Goal: Transaction & Acquisition: Purchase product/service

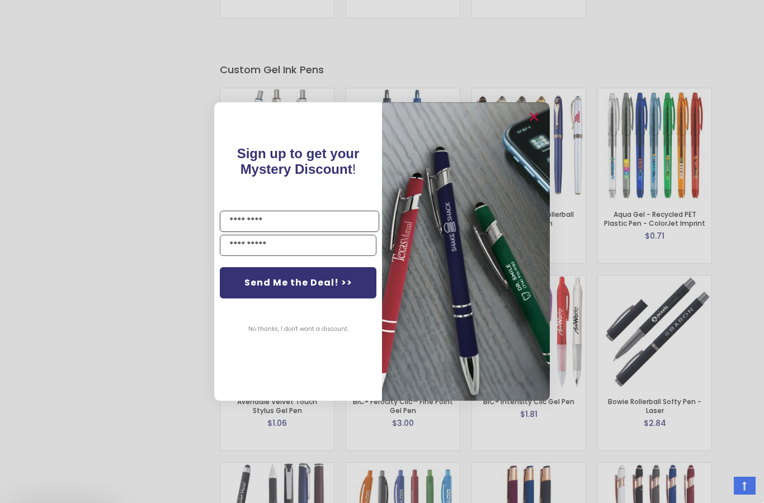
scroll to position [1787, 0]
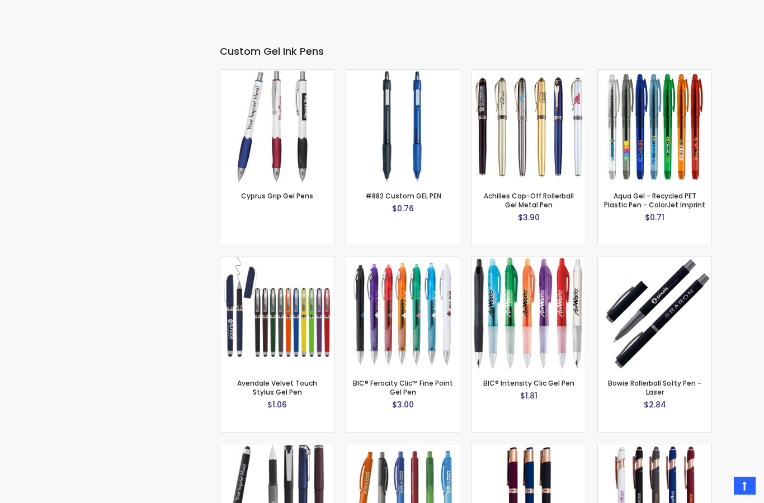
click at [64, 391] on div "Close dialog Sign up to get your Mystery Discount ! Name Email Send Me the Deal…" at bounding box center [382, 251] width 764 height 503
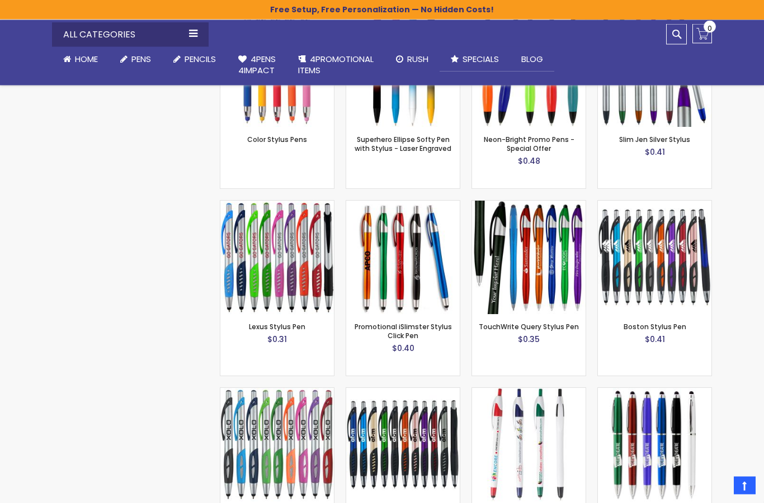
scroll to position [2471, 0]
click at [506, 322] on link "TouchWrite Query Stylus Pen" at bounding box center [529, 327] width 100 height 10
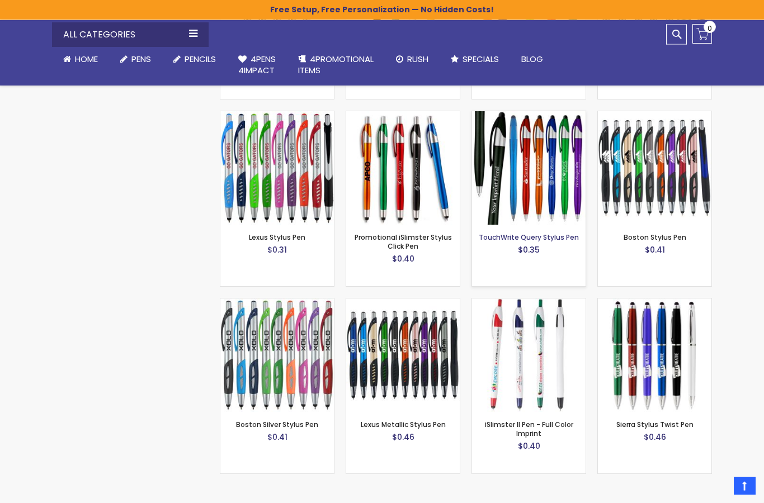
scroll to position [2607, 0]
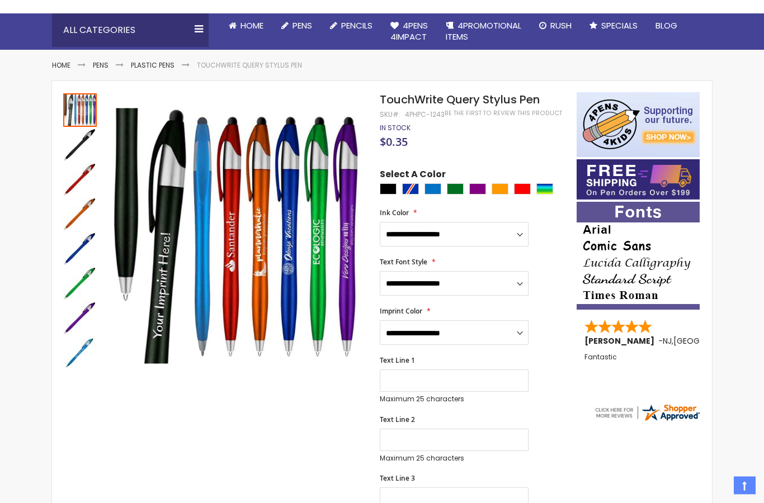
scroll to position [124, 0]
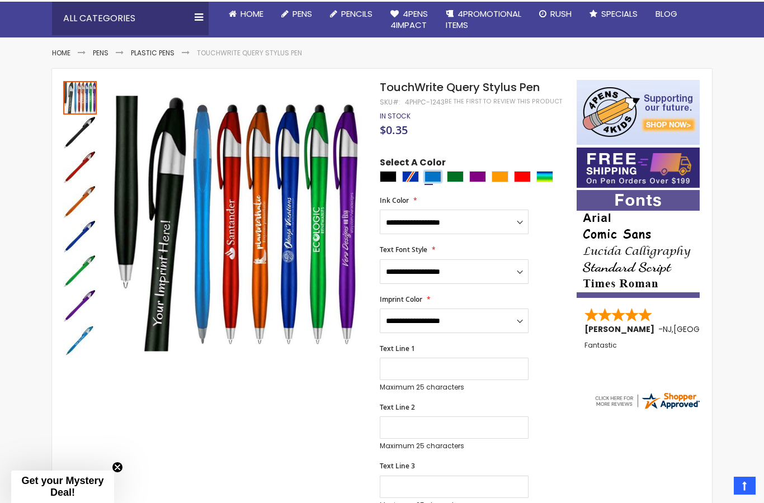
click at [440, 177] on div "Blue Light" at bounding box center [432, 176] width 17 height 11
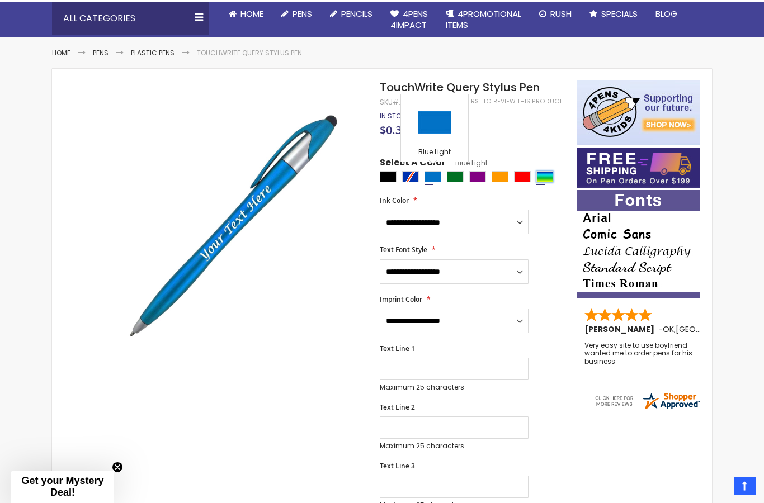
click at [539, 174] on div "Assorted" at bounding box center [544, 176] width 17 height 11
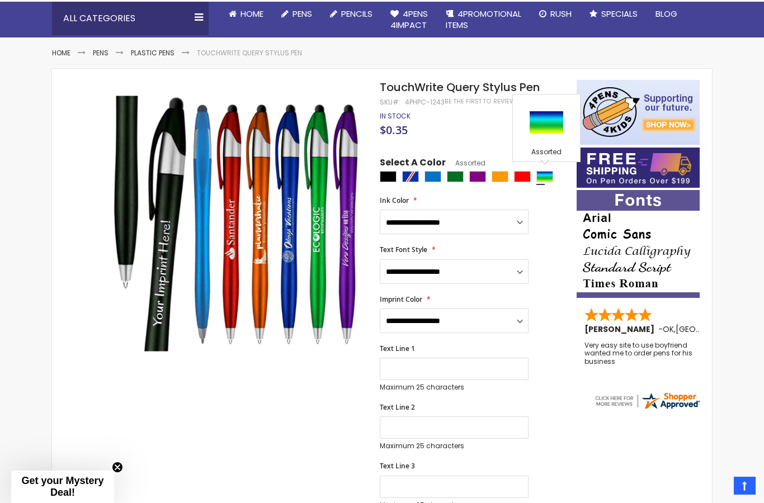
click at [406, 168] on span "Select A Color" at bounding box center [413, 164] width 66 height 15
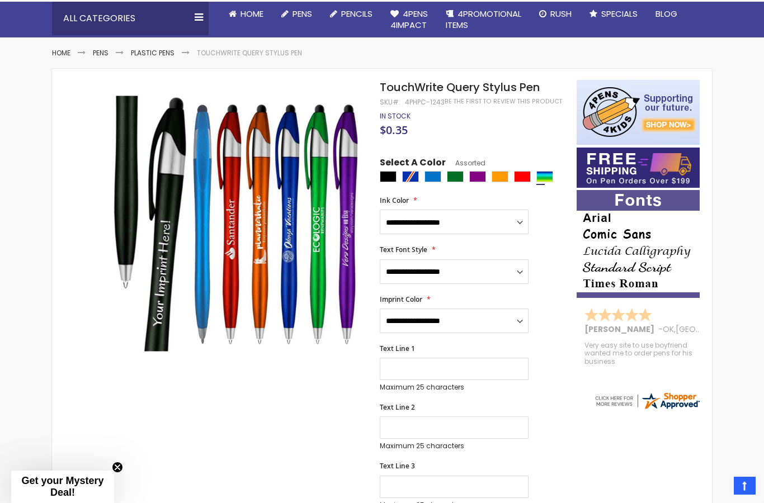
click at [409, 173] on div at bounding box center [475, 178] width 191 height 14
click at [411, 176] on div at bounding box center [475, 178] width 191 height 14
click at [435, 178] on div "Blue Light" at bounding box center [432, 176] width 17 height 11
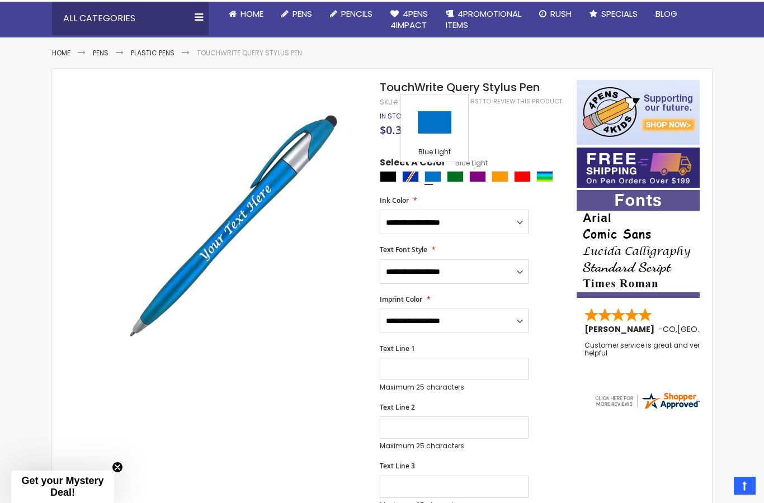
click at [410, 171] on div at bounding box center [475, 178] width 191 height 14
click at [411, 181] on div at bounding box center [475, 178] width 191 height 14
click at [410, 181] on div at bounding box center [475, 178] width 191 height 14
click at [412, 171] on div at bounding box center [475, 178] width 191 height 14
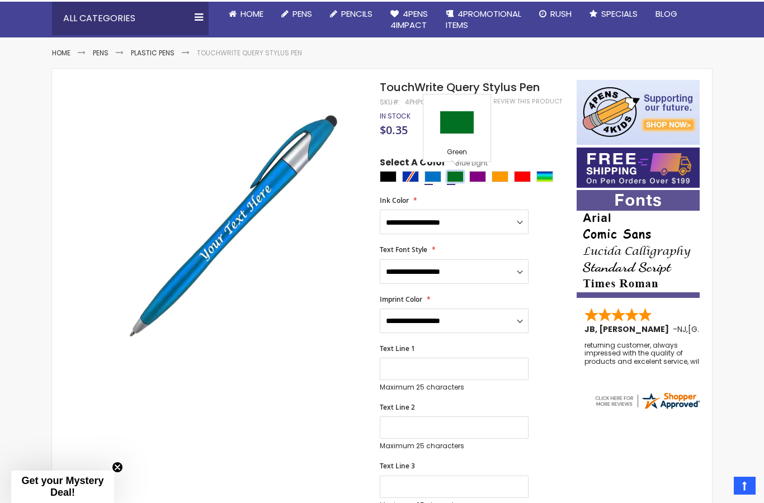
click at [455, 173] on div "Green" at bounding box center [455, 176] width 17 height 11
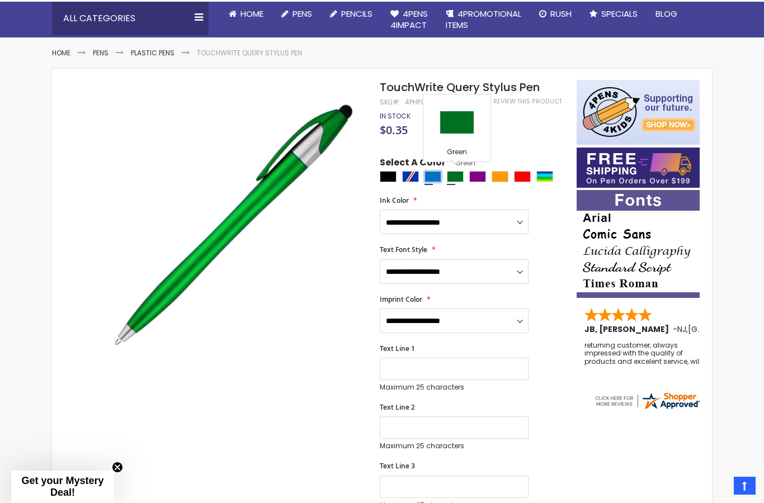
click at [434, 171] on div "Blue Light" at bounding box center [432, 176] width 17 height 11
type input "****"
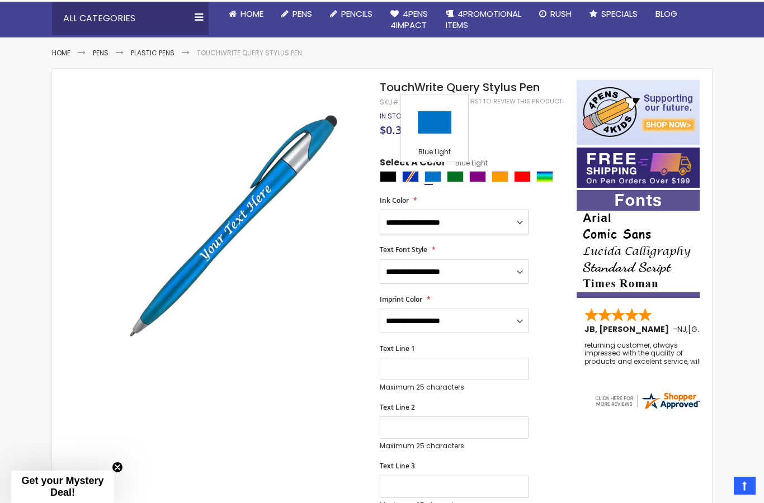
click at [470, 210] on select "**********" at bounding box center [454, 222] width 149 height 25
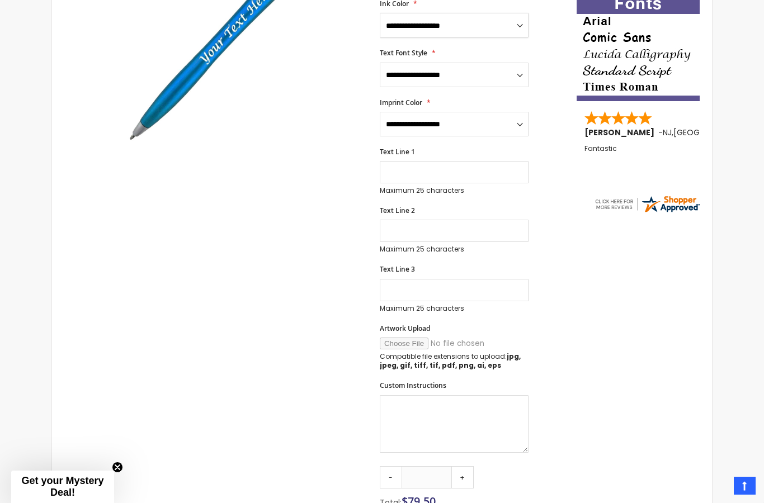
scroll to position [320, 0]
click at [408, 338] on input "Artwork Upload" at bounding box center [456, 344] width 152 height 12
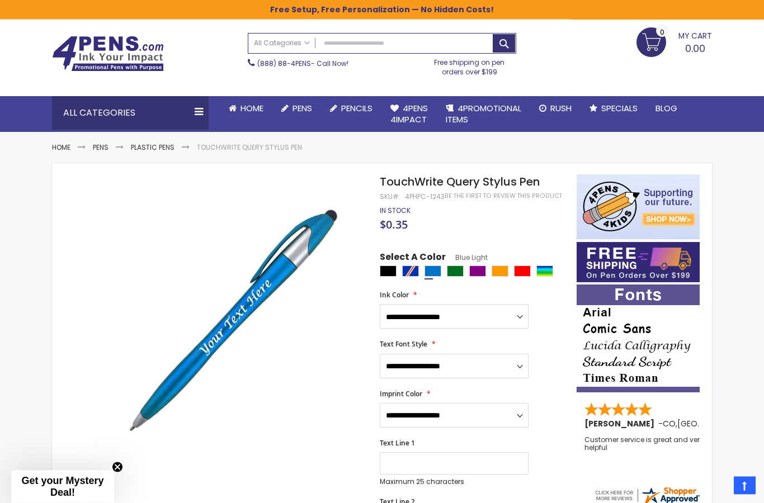
scroll to position [0, 0]
